Goal: Transaction & Acquisition: Book appointment/travel/reservation

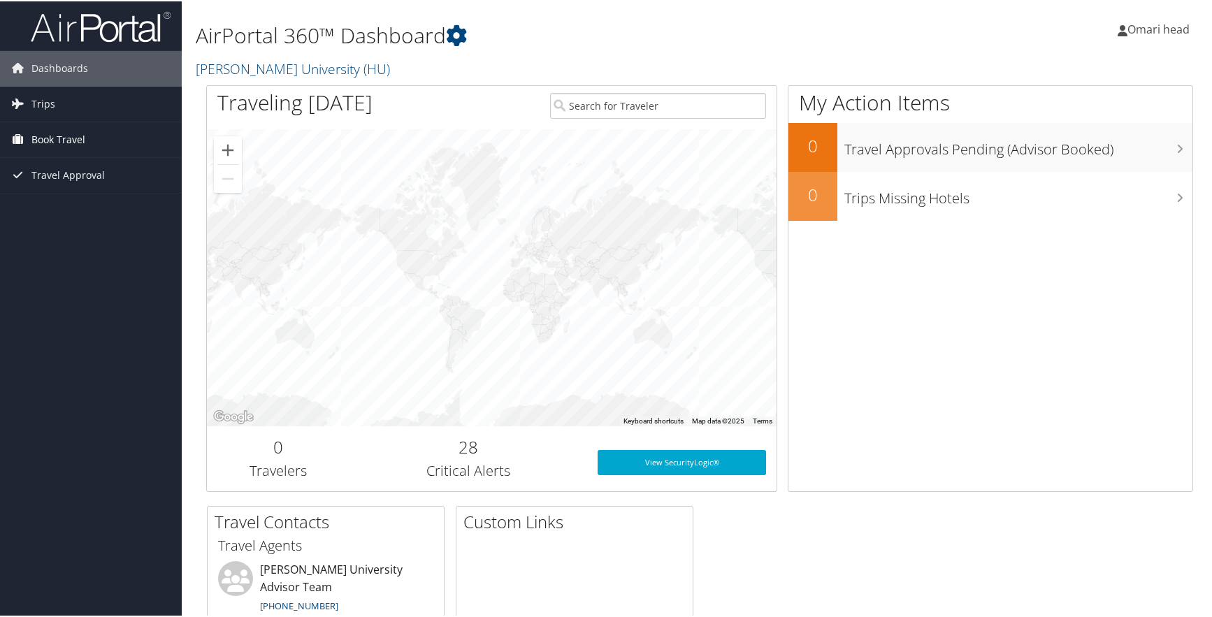
click at [92, 134] on link "Book Travel" at bounding box center [91, 138] width 182 height 35
click at [81, 181] on link "Book/Manage Online Trips" at bounding box center [91, 187] width 182 height 21
